Goal: Information Seeking & Learning: Learn about a topic

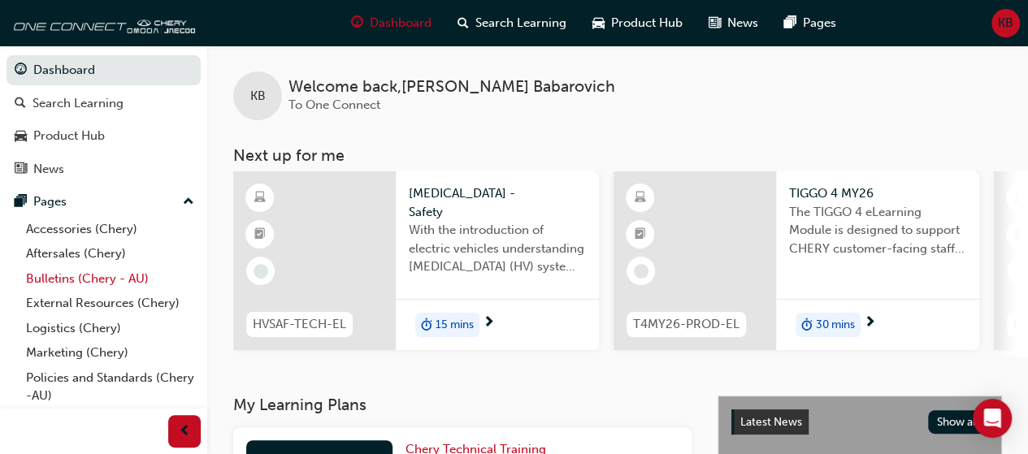
click at [119, 271] on link "Bulletins (Chery - AU)" at bounding box center [110, 279] width 181 height 25
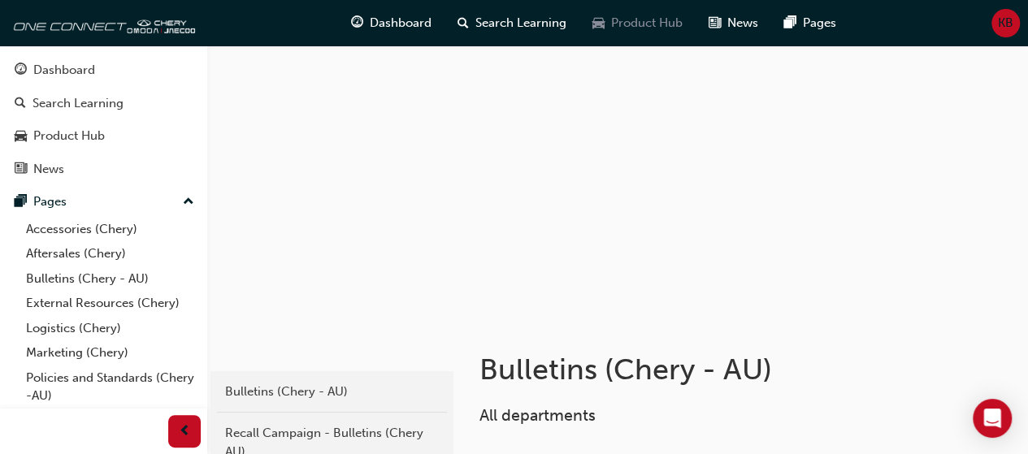
click at [663, 17] on span "Product Hub" at bounding box center [647, 23] width 72 height 19
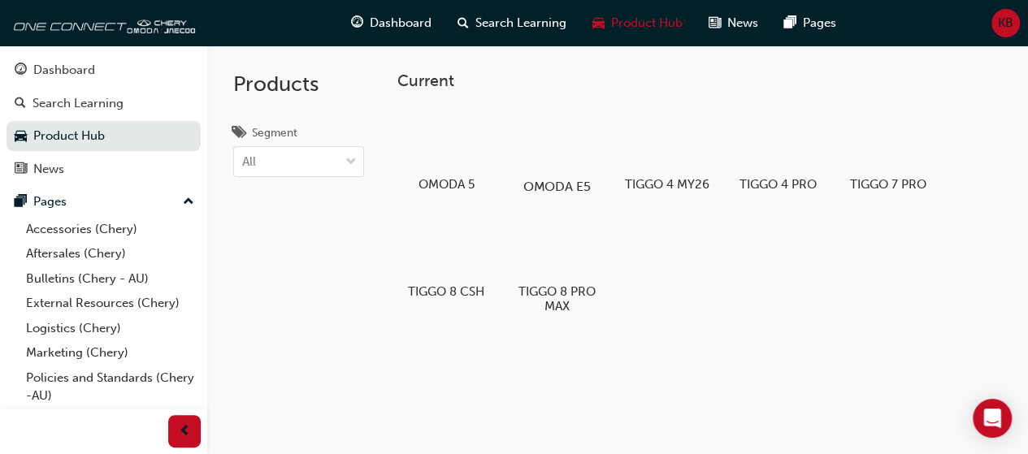
click at [540, 170] on div at bounding box center [556, 139] width 90 height 65
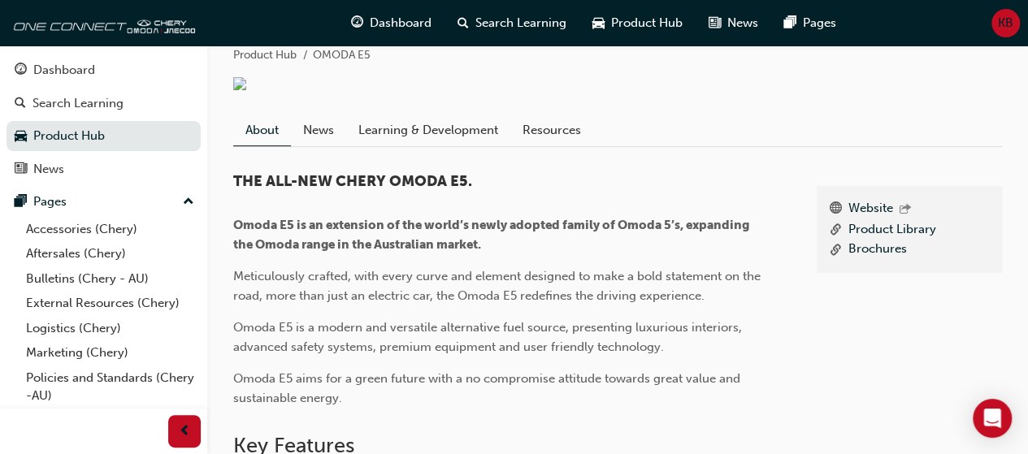
scroll to position [320, 0]
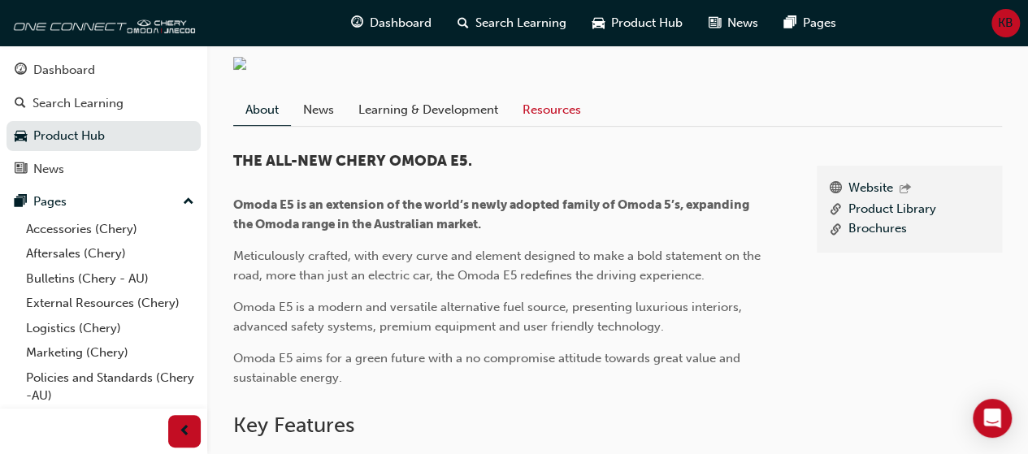
click at [570, 119] on link "Resources" at bounding box center [551, 110] width 83 height 31
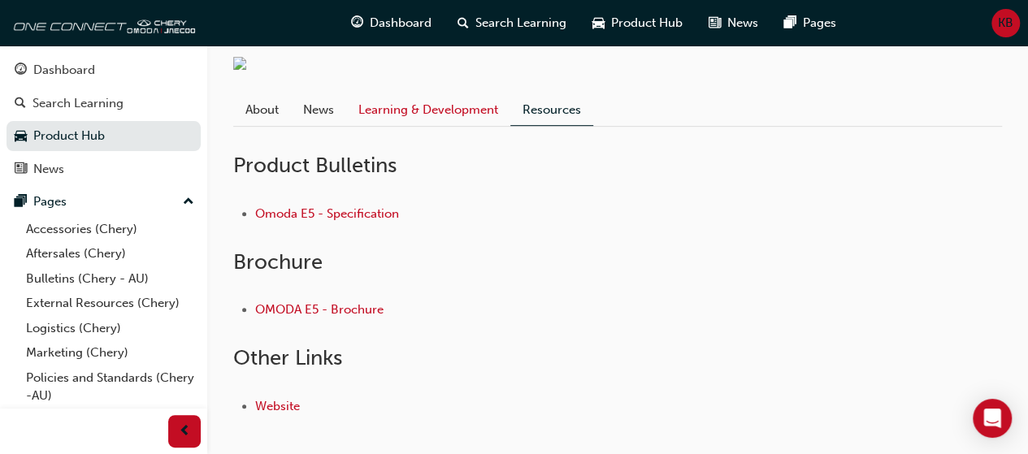
click at [449, 126] on link "Learning & Development" at bounding box center [428, 110] width 164 height 31
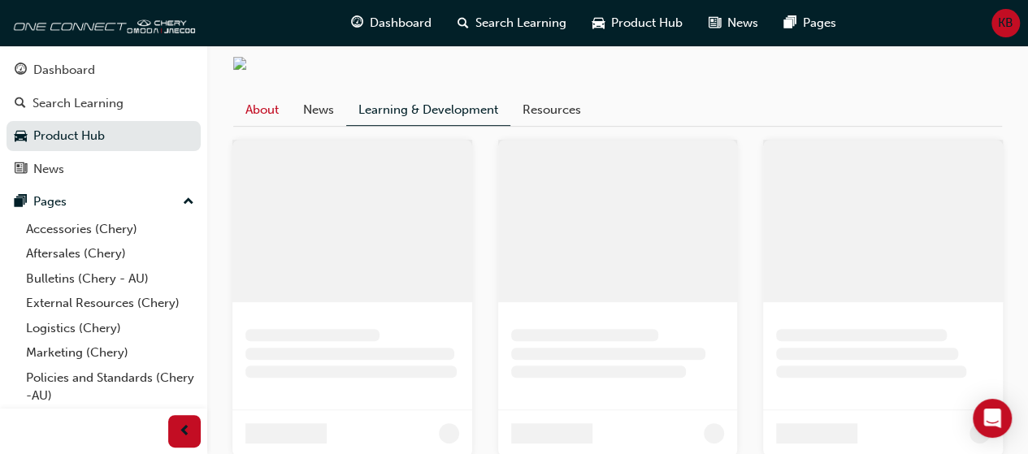
click at [263, 126] on link "About" at bounding box center [262, 110] width 58 height 31
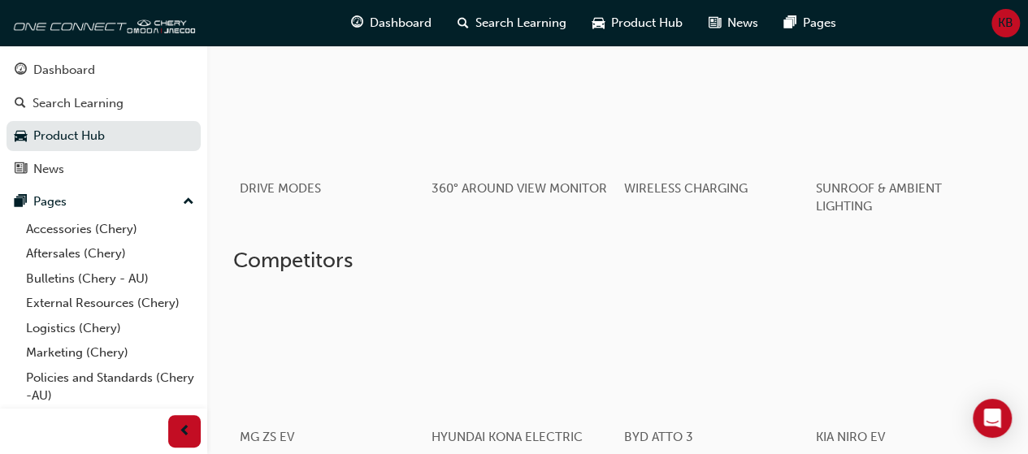
scroll to position [1187, 0]
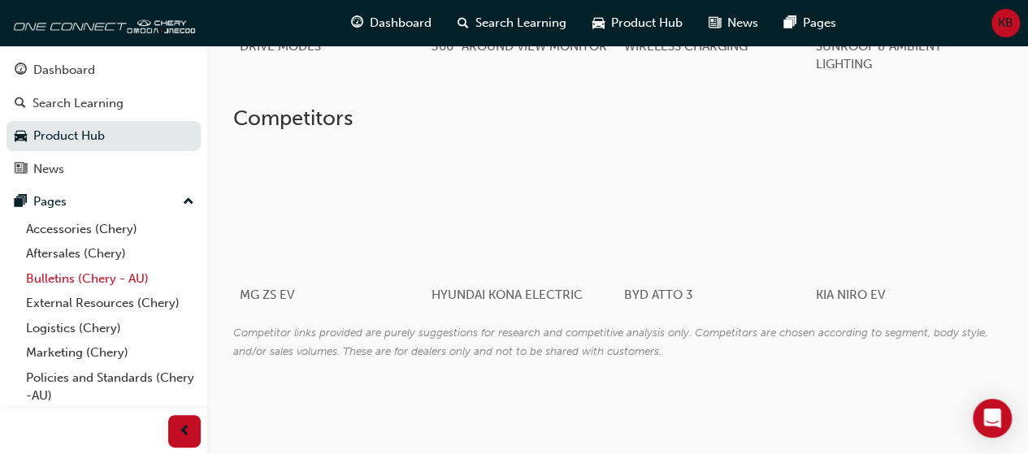
click at [90, 286] on link "Bulletins (Chery - AU)" at bounding box center [110, 279] width 181 height 25
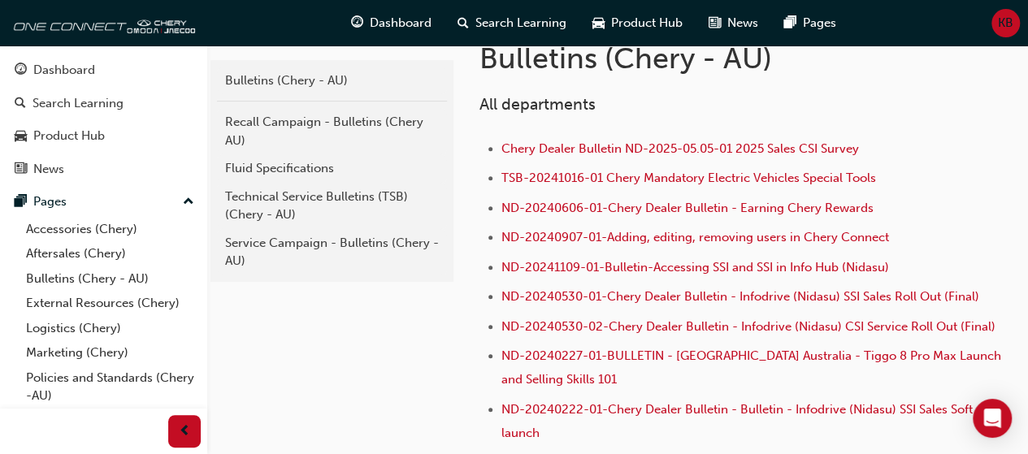
scroll to position [225, 0]
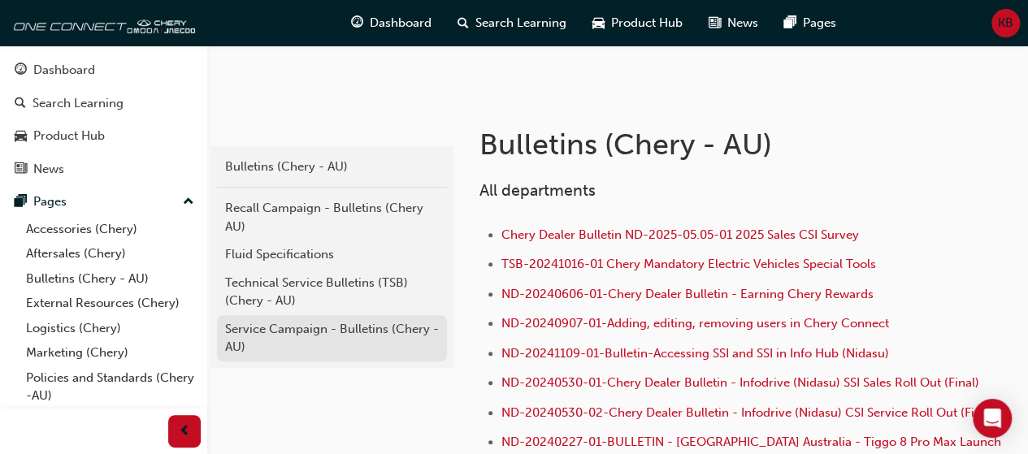
click at [277, 332] on div "Service Campaign - Bulletins (Chery - AU)" at bounding box center [332, 338] width 214 height 37
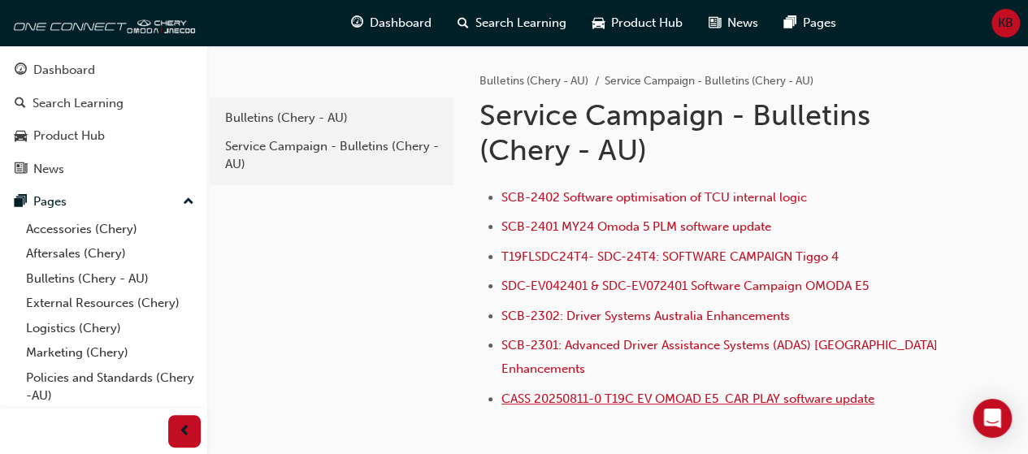
click at [577, 392] on span "CASS 20250811-0 T19C EV OMOAD E5 CAR PLAY software update" at bounding box center [687, 399] width 373 height 15
